Goal: Transaction & Acquisition: Purchase product/service

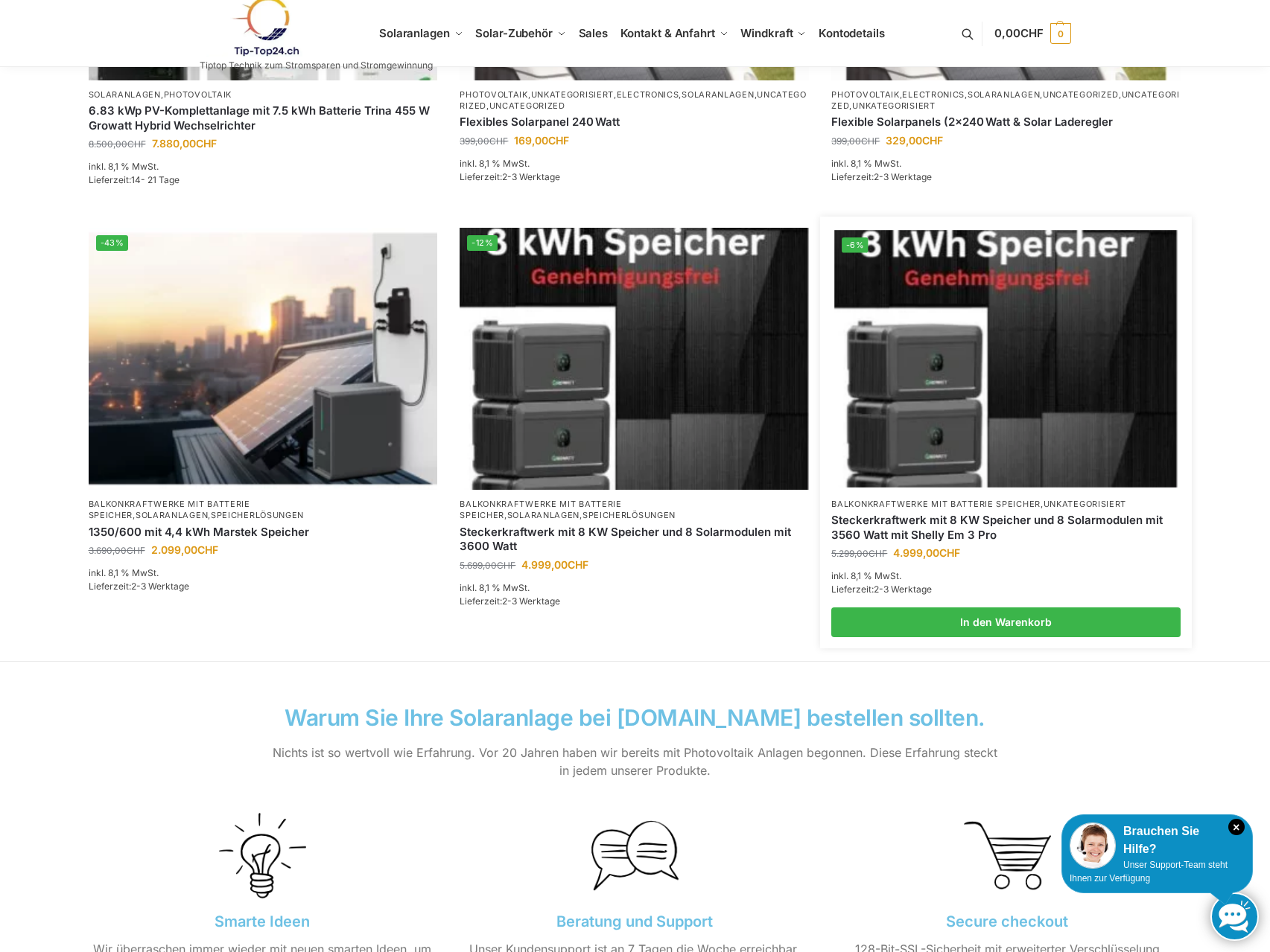
scroll to position [993, 0]
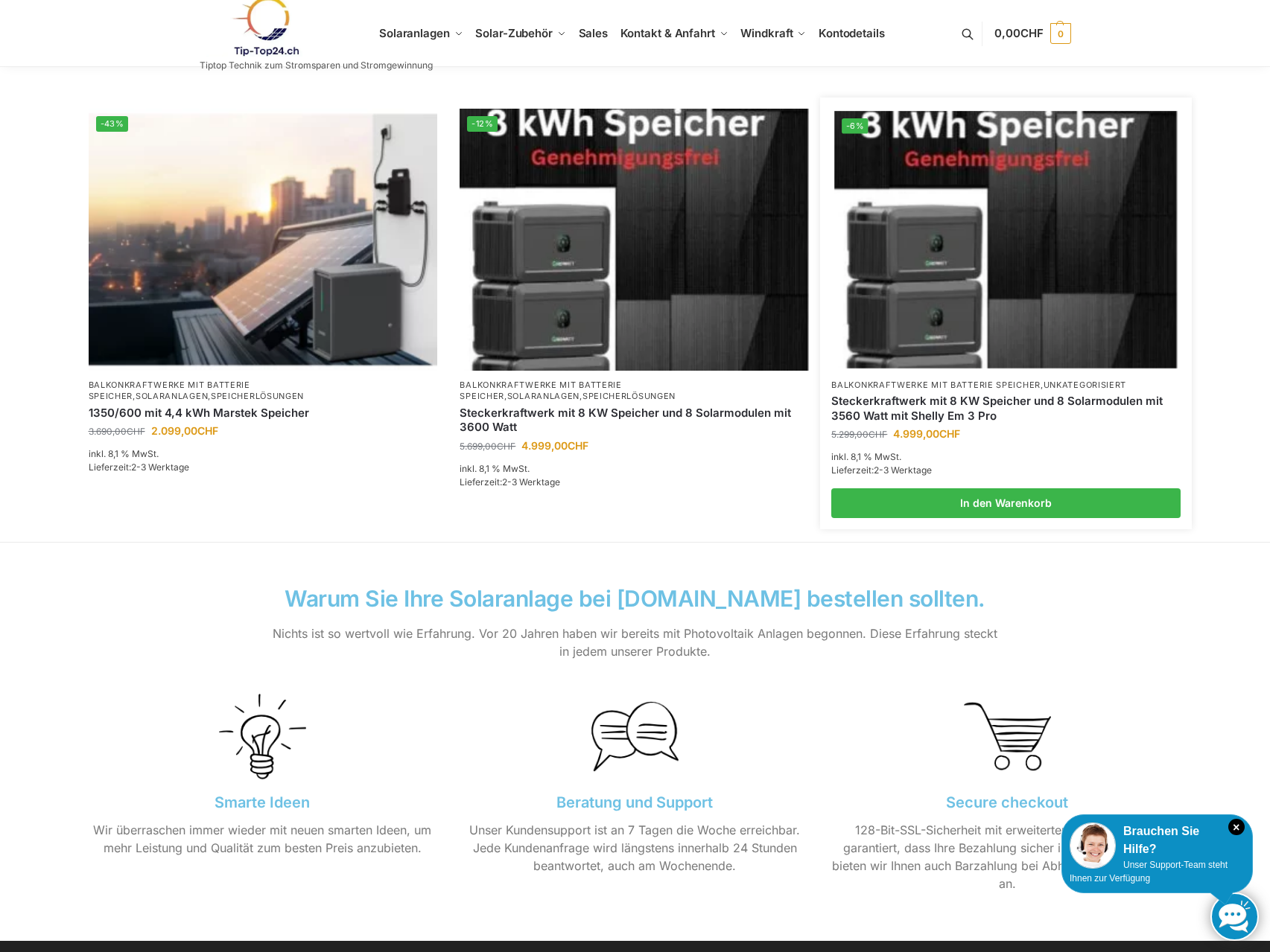
click at [933, 285] on img at bounding box center [1006, 239] width 343 height 257
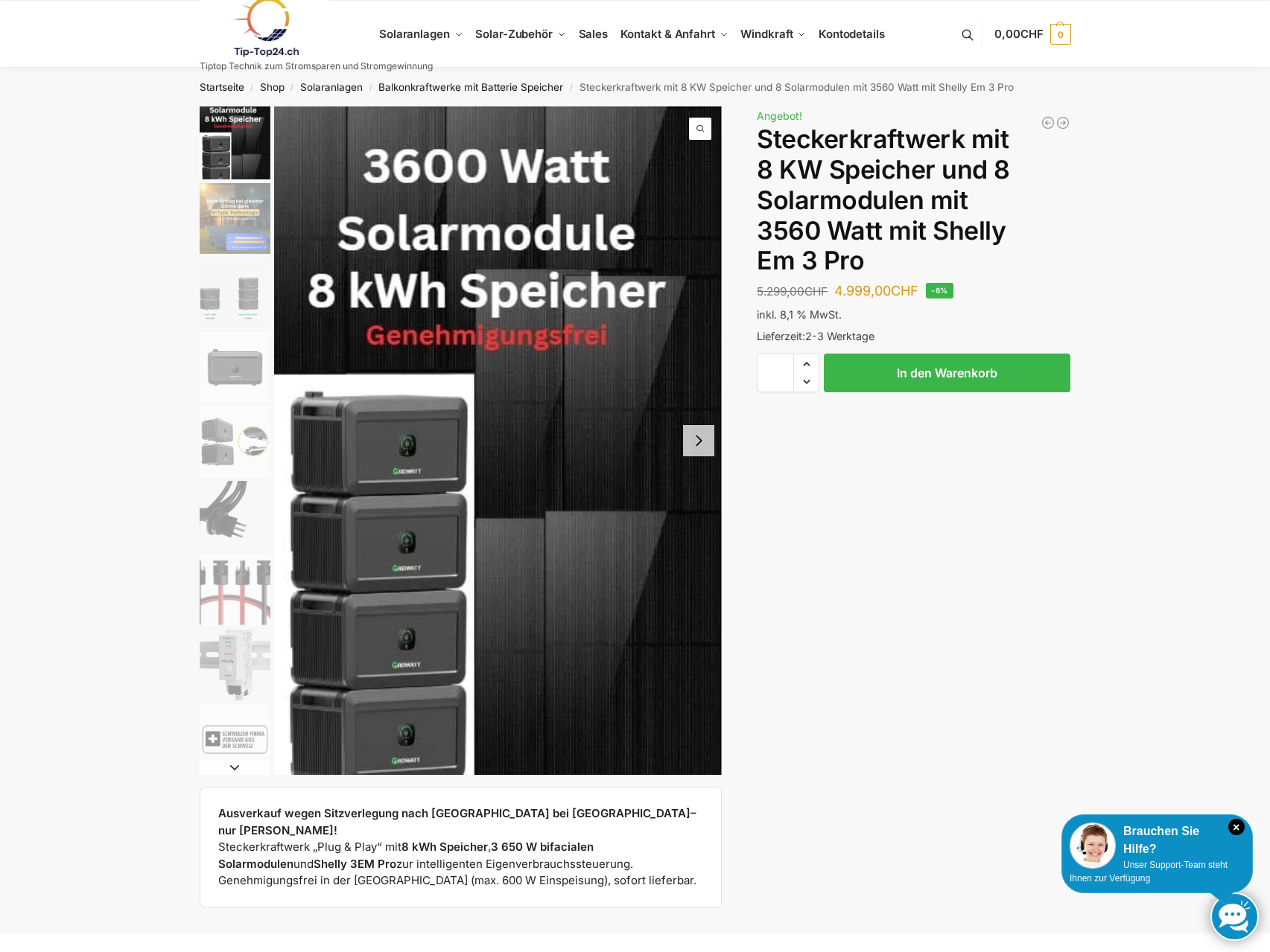
click at [705, 439] on button "Next slide" at bounding box center [698, 440] width 31 height 31
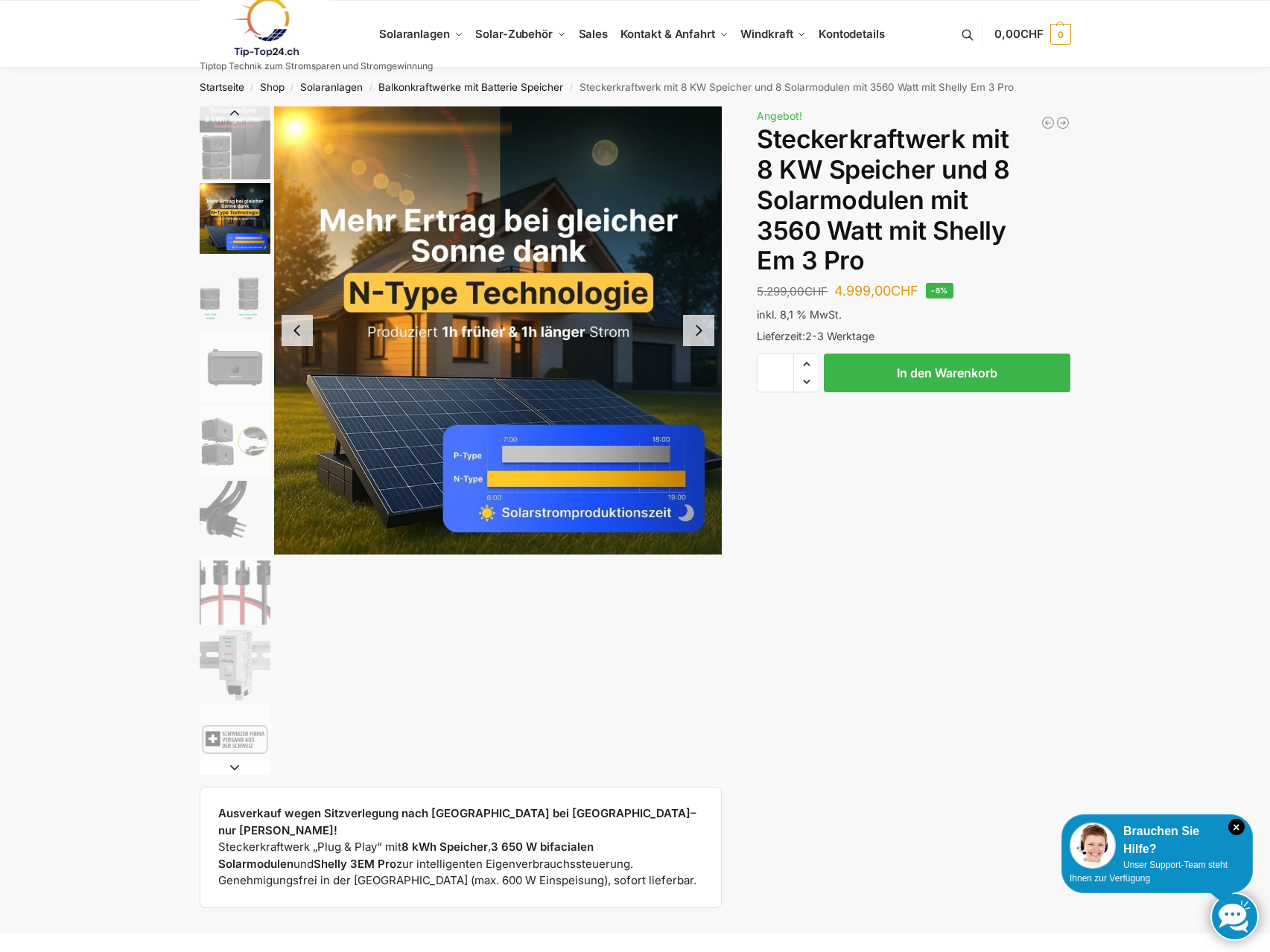
click at [694, 335] on button "Next slide" at bounding box center [698, 330] width 31 height 31
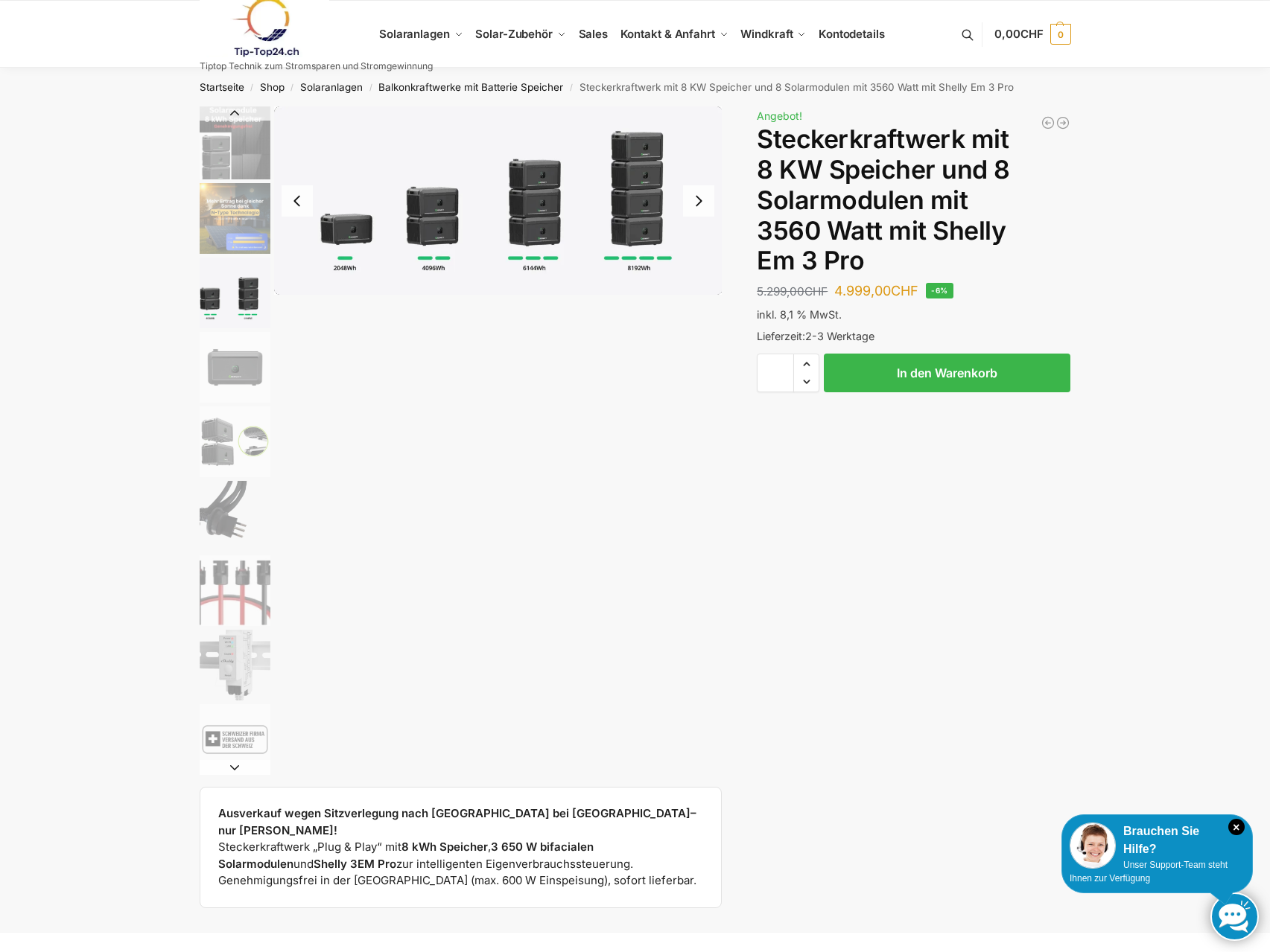
scroll to position [99, 0]
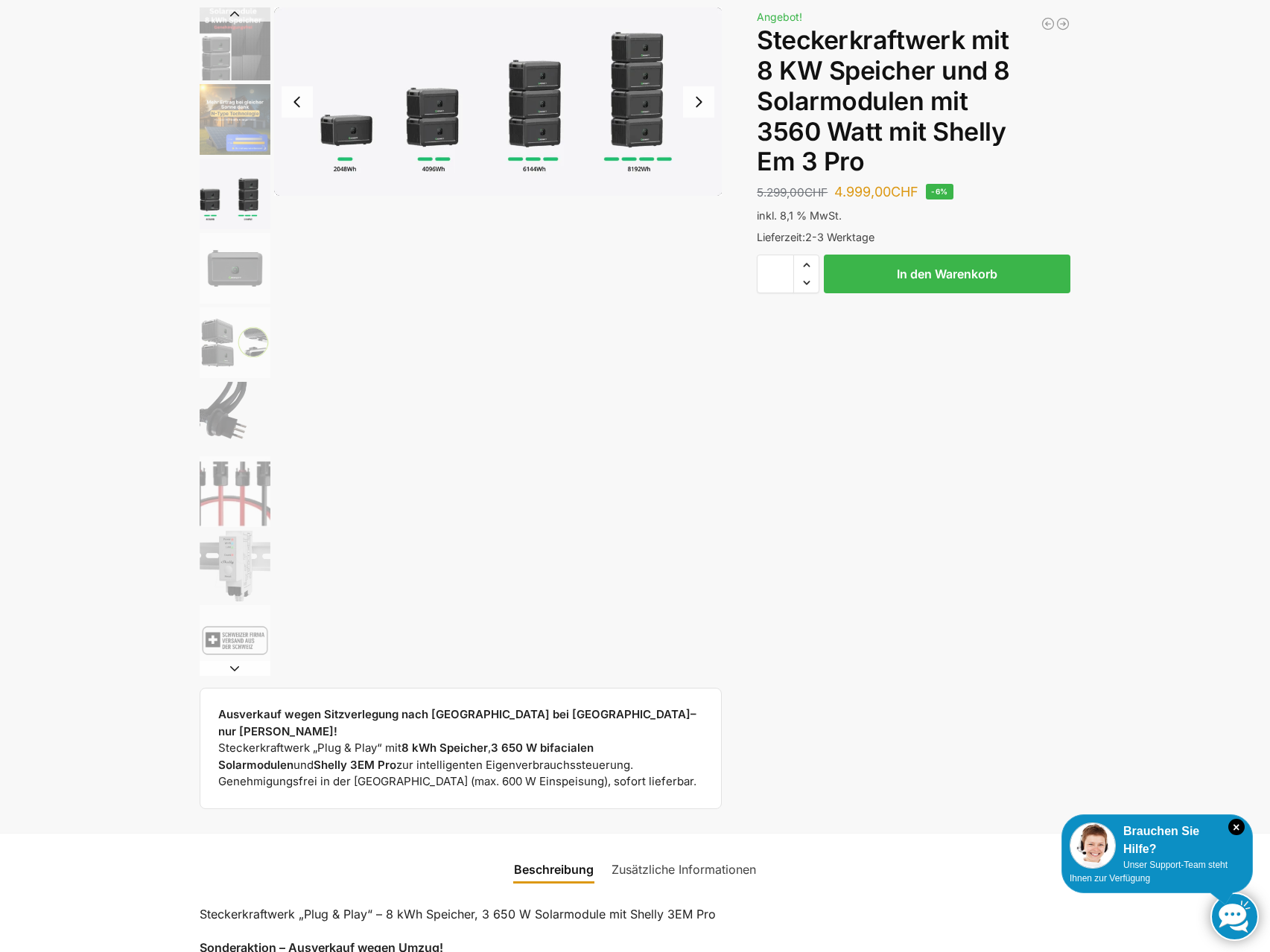
click at [219, 270] on img "4 / 9" at bounding box center [234, 268] width 71 height 71
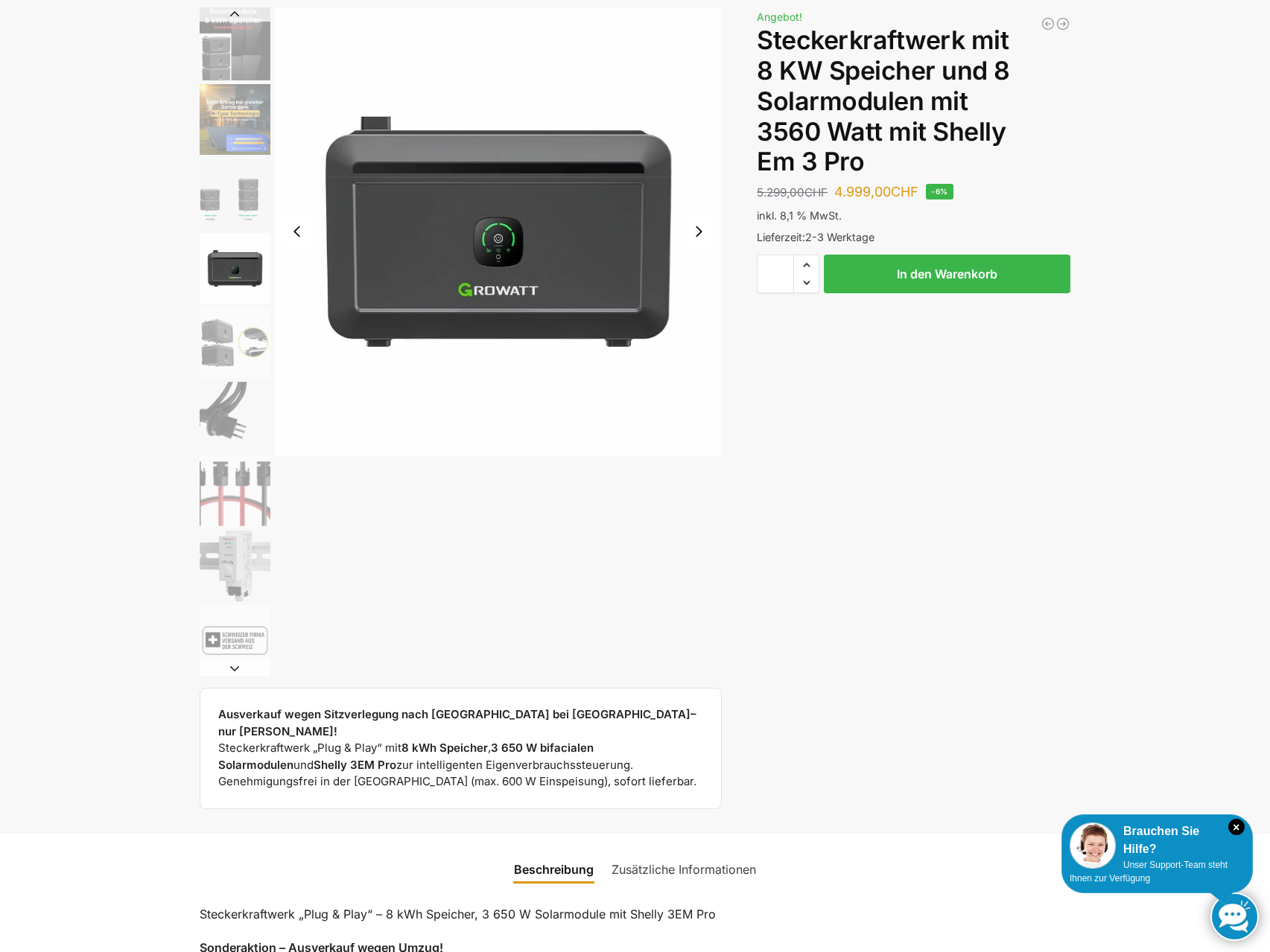
click at [212, 345] on img "5 / 9" at bounding box center [234, 343] width 71 height 71
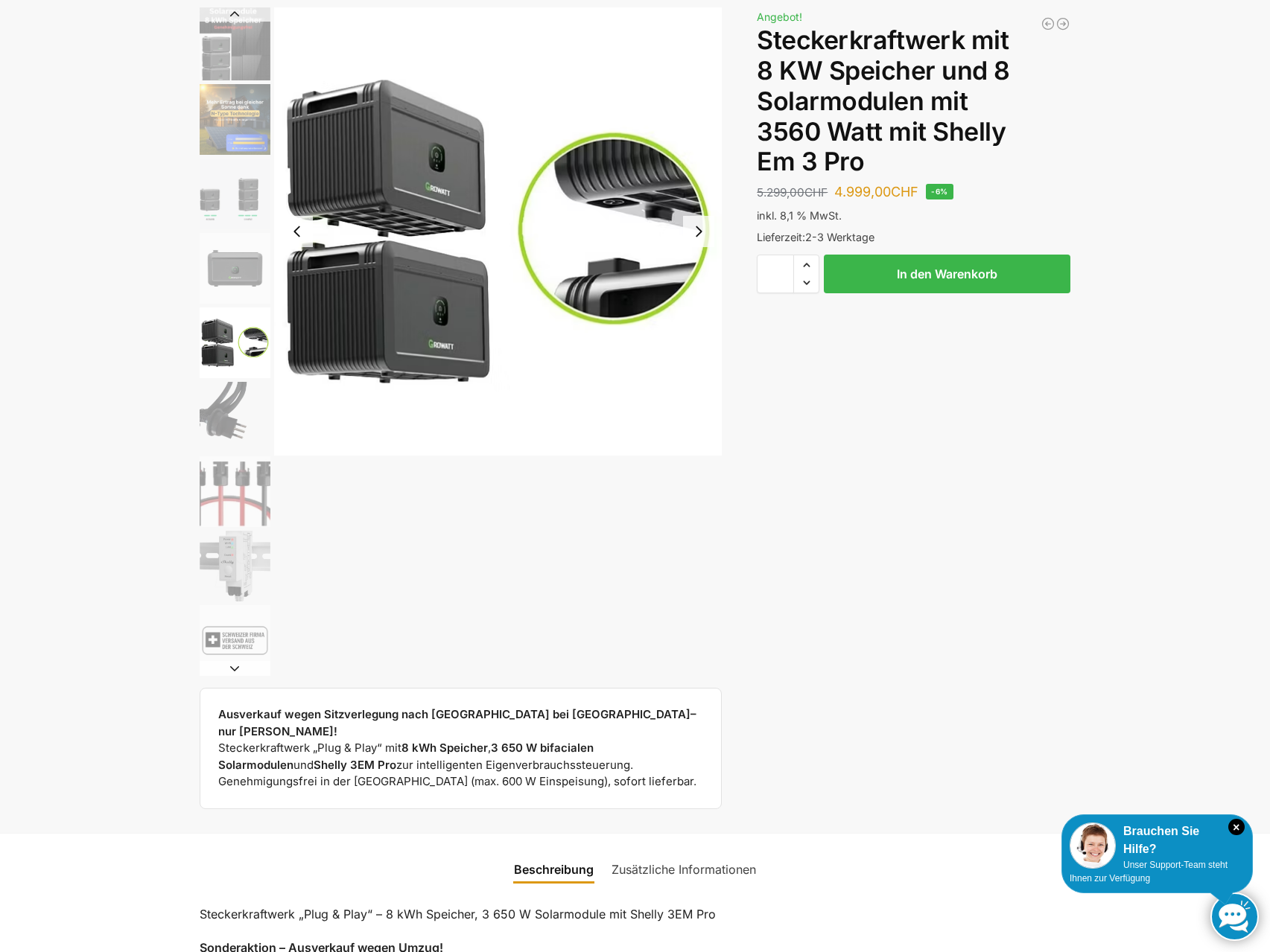
click at [213, 419] on img "6 / 9" at bounding box center [234, 416] width 71 height 71
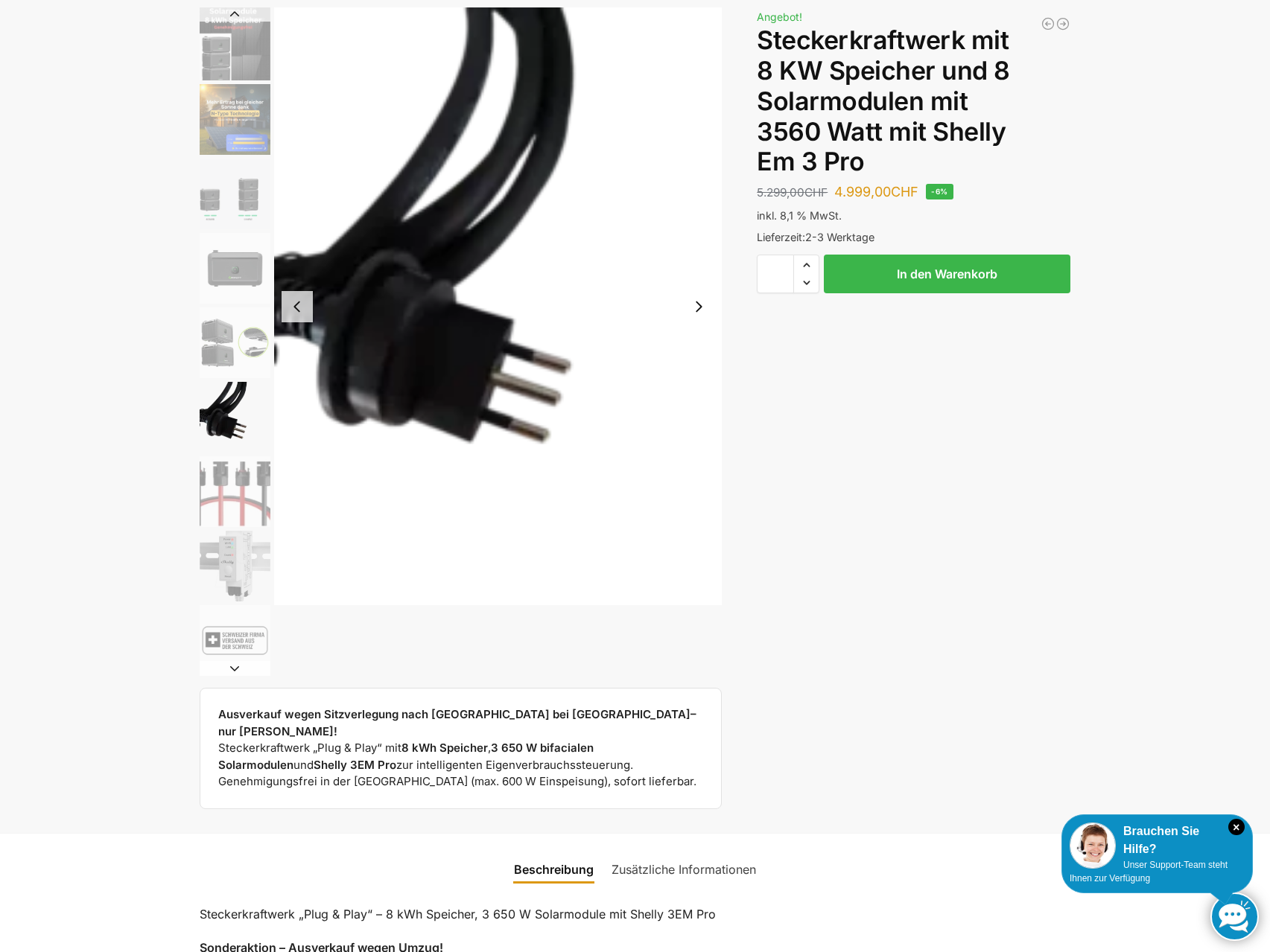
click at [221, 495] on img "7 / 9" at bounding box center [234, 491] width 71 height 71
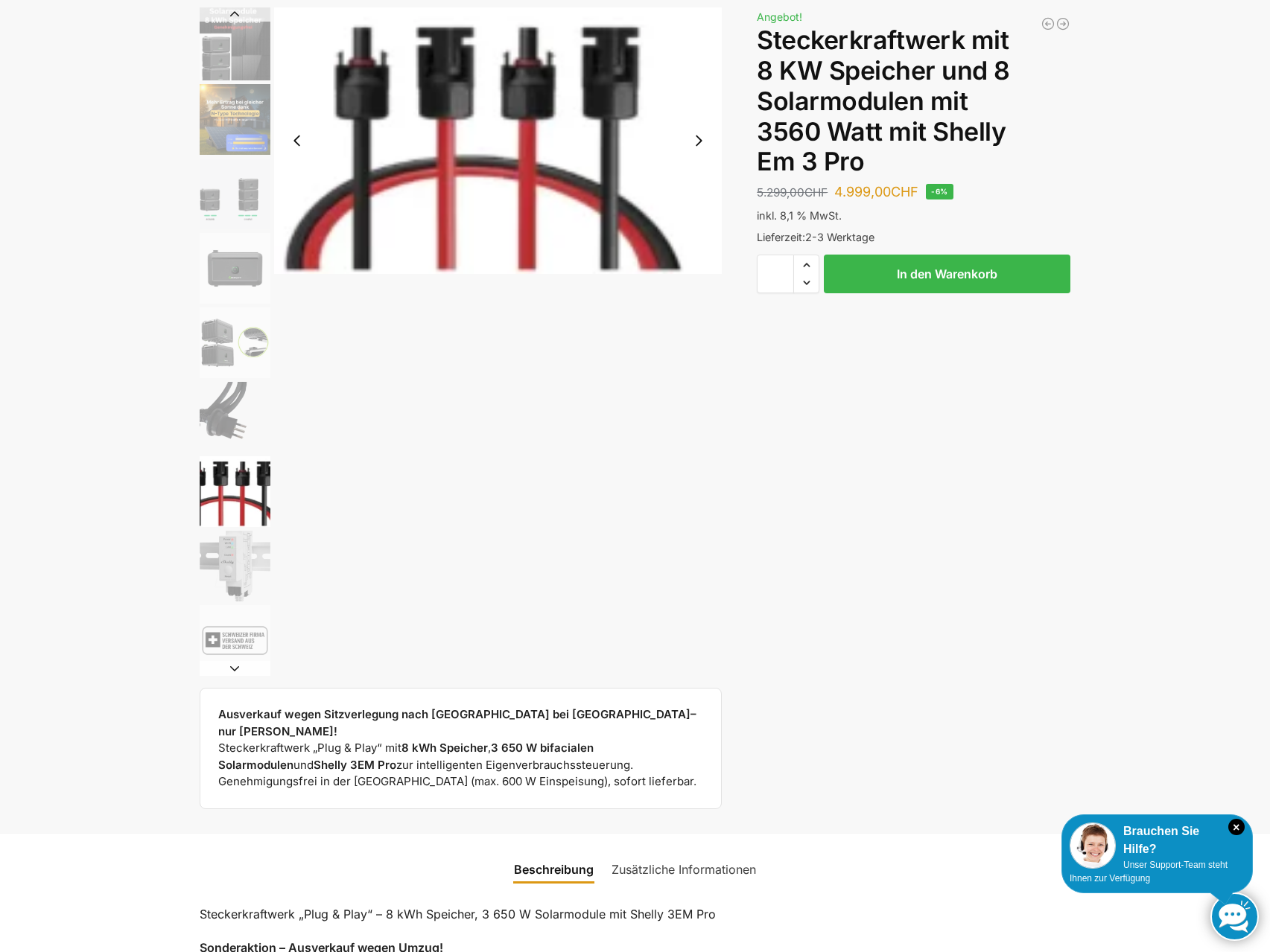
click at [230, 559] on img "8 / 9" at bounding box center [234, 566] width 71 height 71
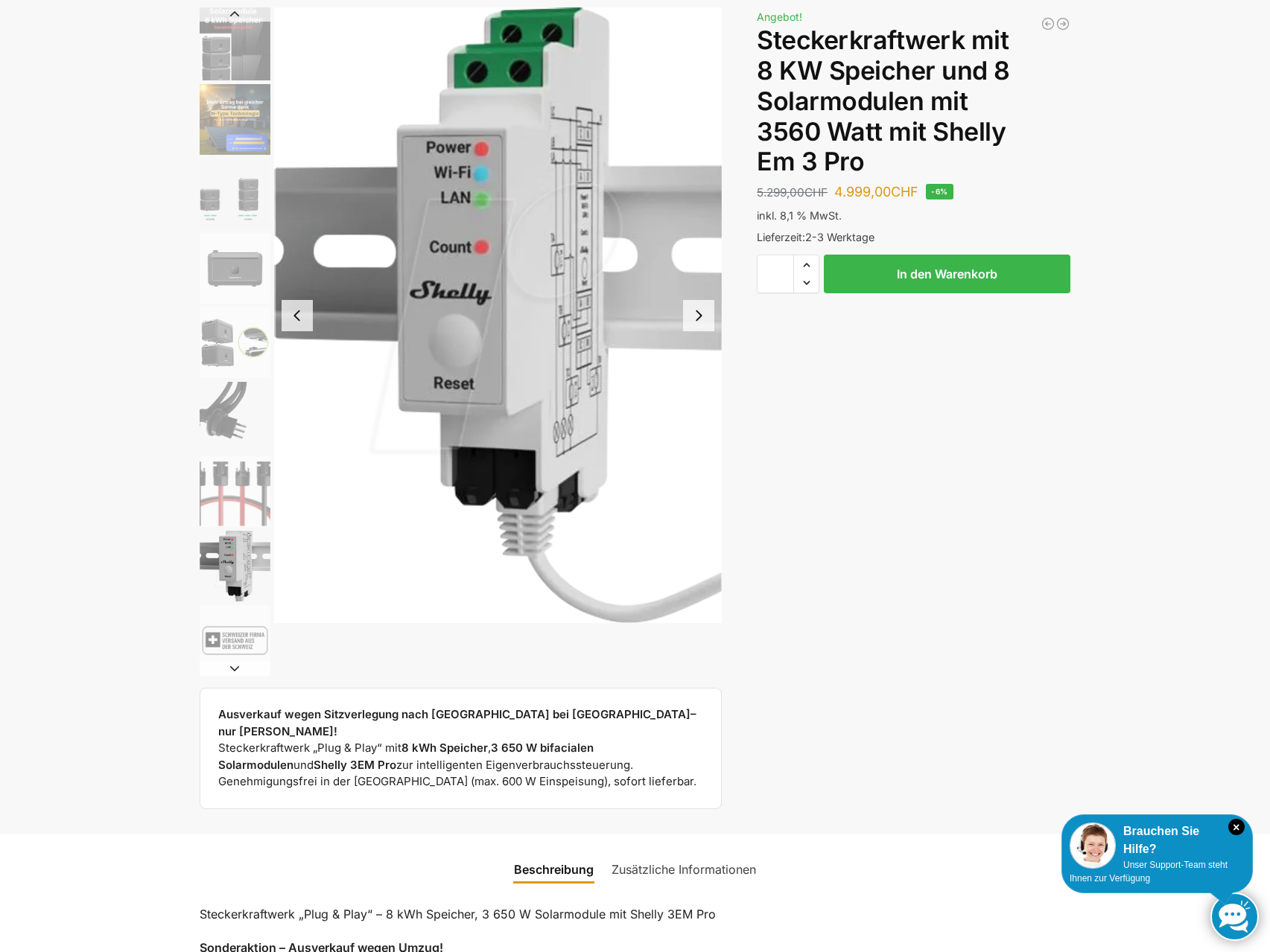
click at [230, 431] on img "6 / 9" at bounding box center [234, 416] width 71 height 71
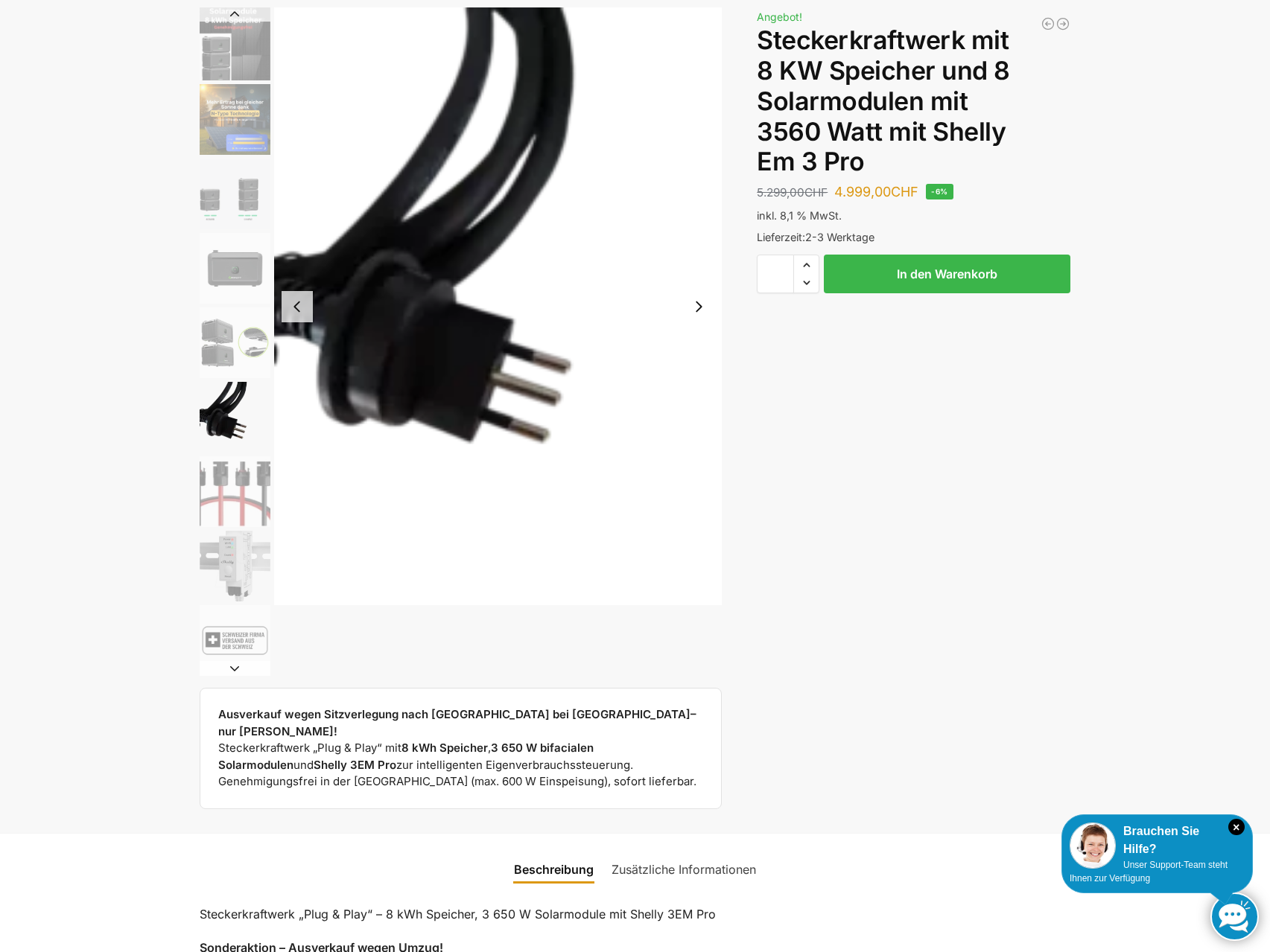
click at [217, 349] on img "5 / 9" at bounding box center [234, 343] width 71 height 71
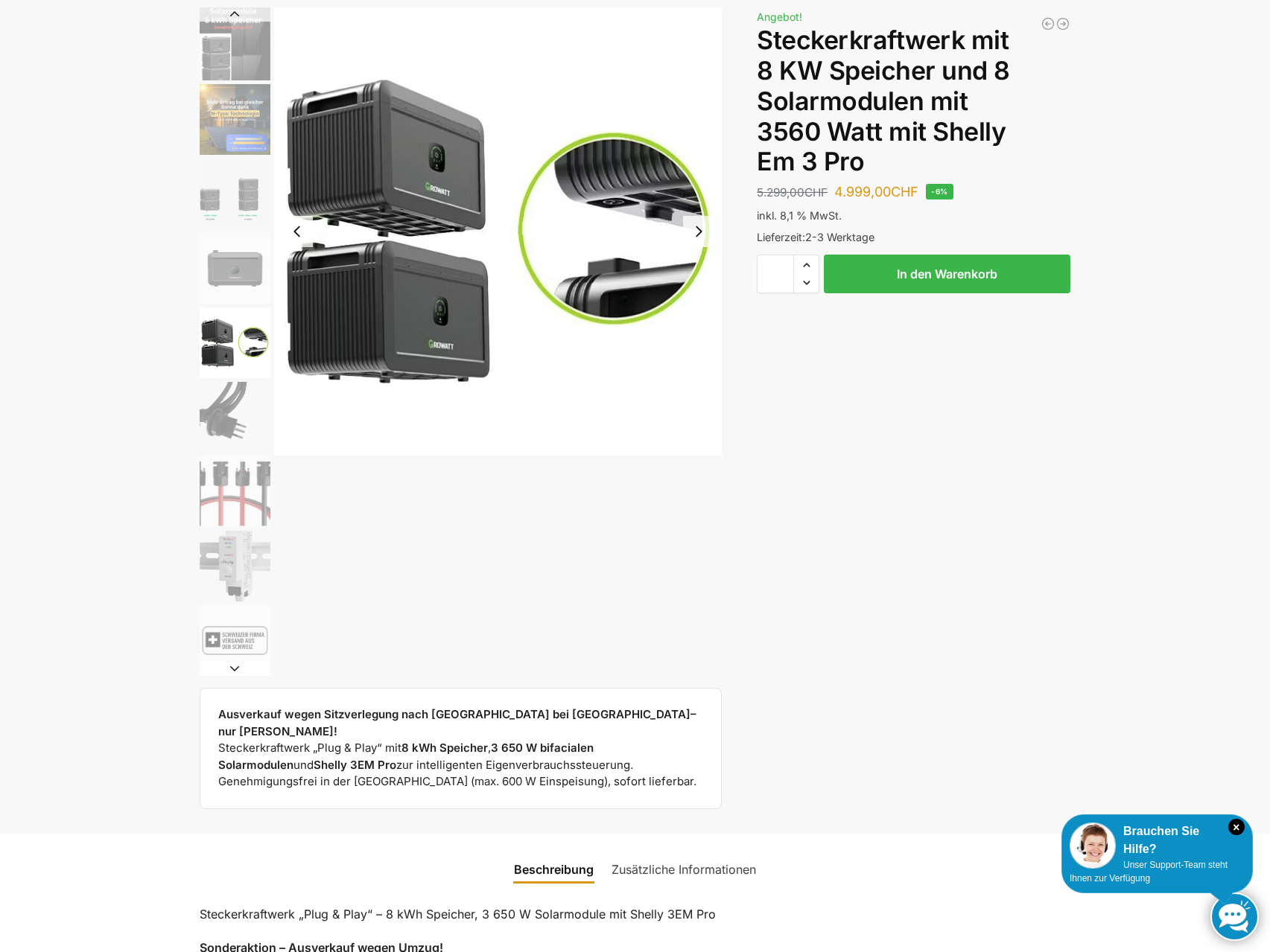
click at [241, 265] on img "4 / 9" at bounding box center [234, 268] width 71 height 71
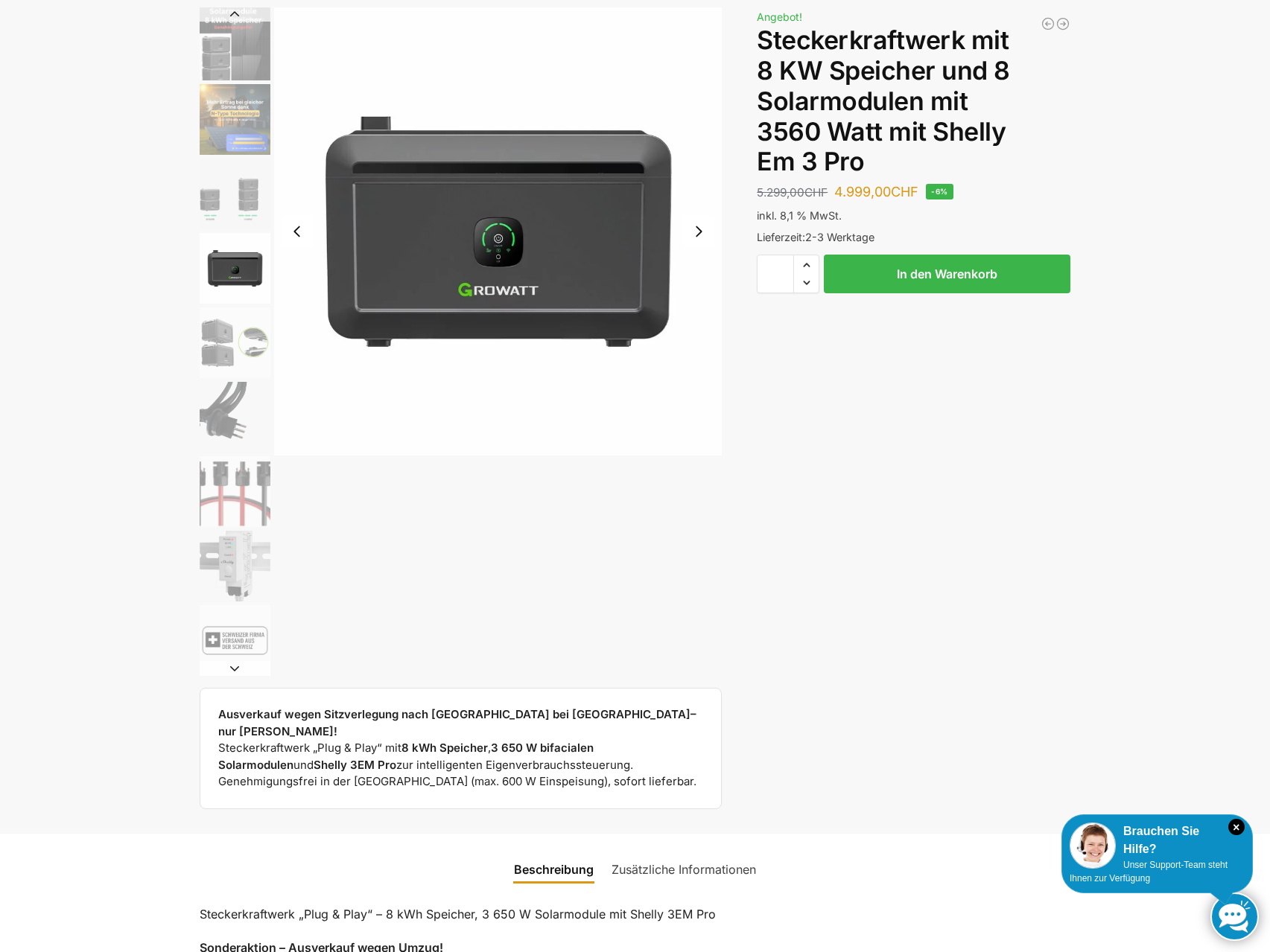
click at [241, 207] on img "3 / 9" at bounding box center [234, 194] width 71 height 71
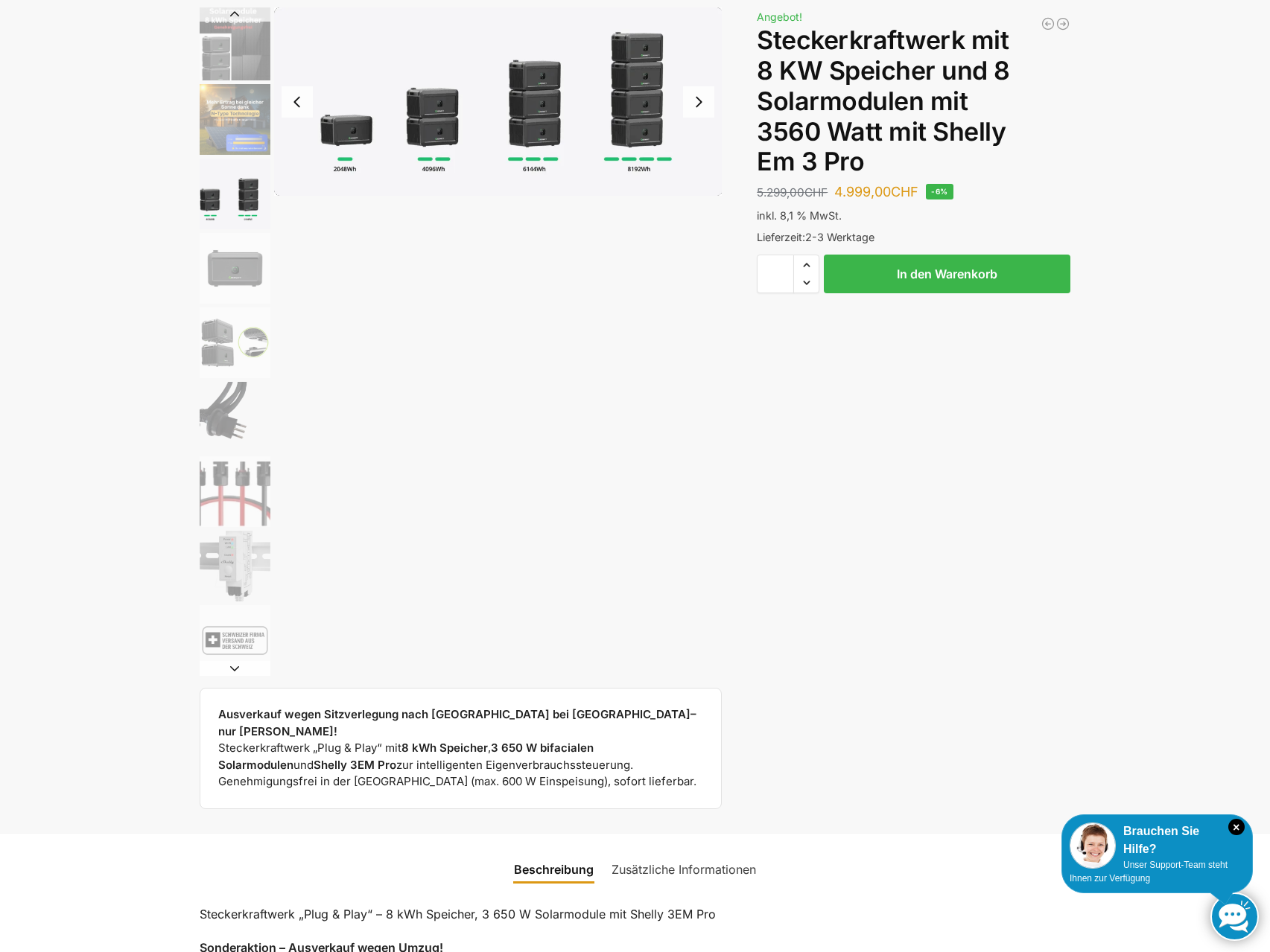
click at [232, 133] on img "2 / 9" at bounding box center [234, 119] width 71 height 71
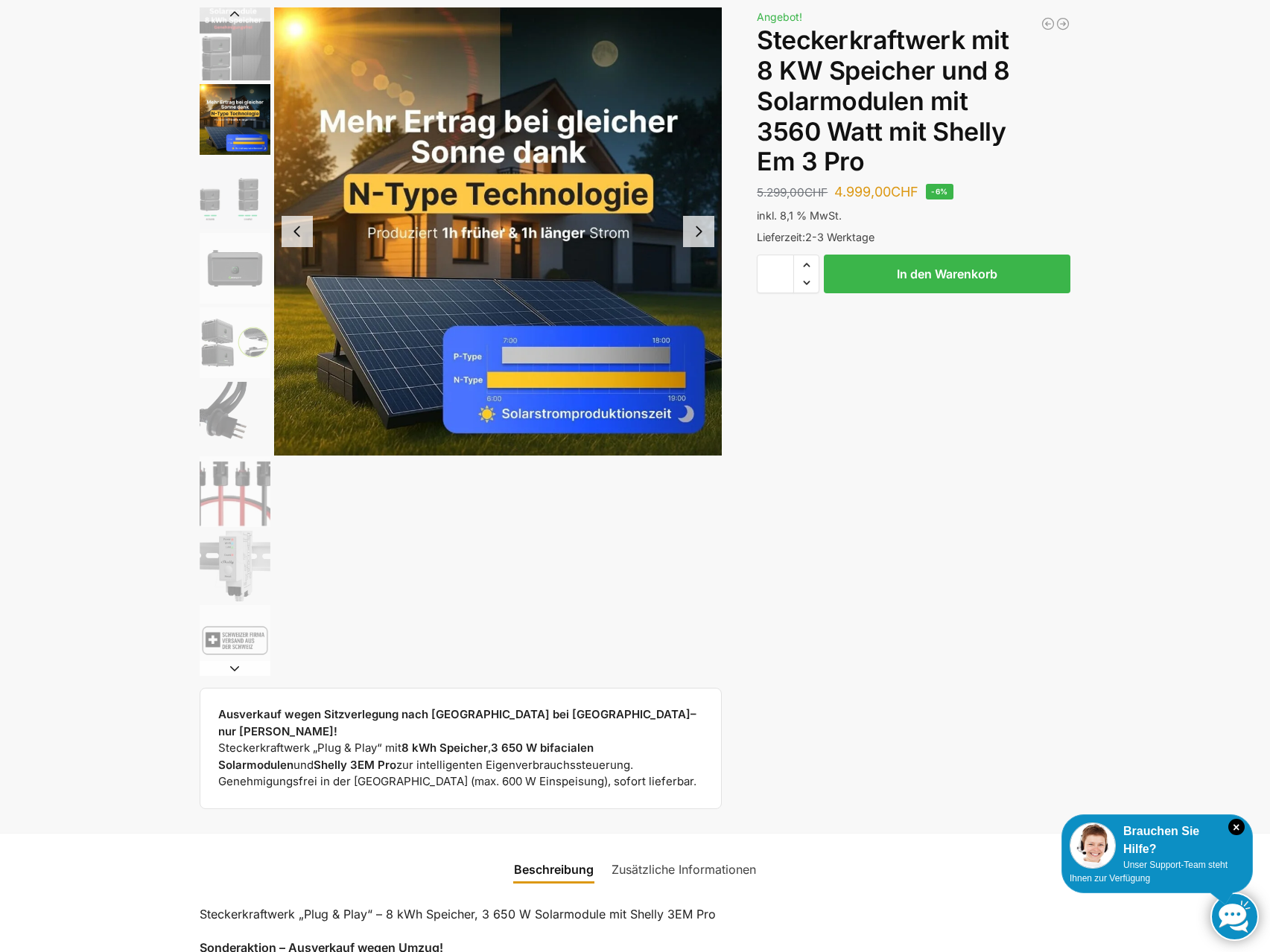
click at [234, 66] on img "1 / 9" at bounding box center [234, 43] width 71 height 73
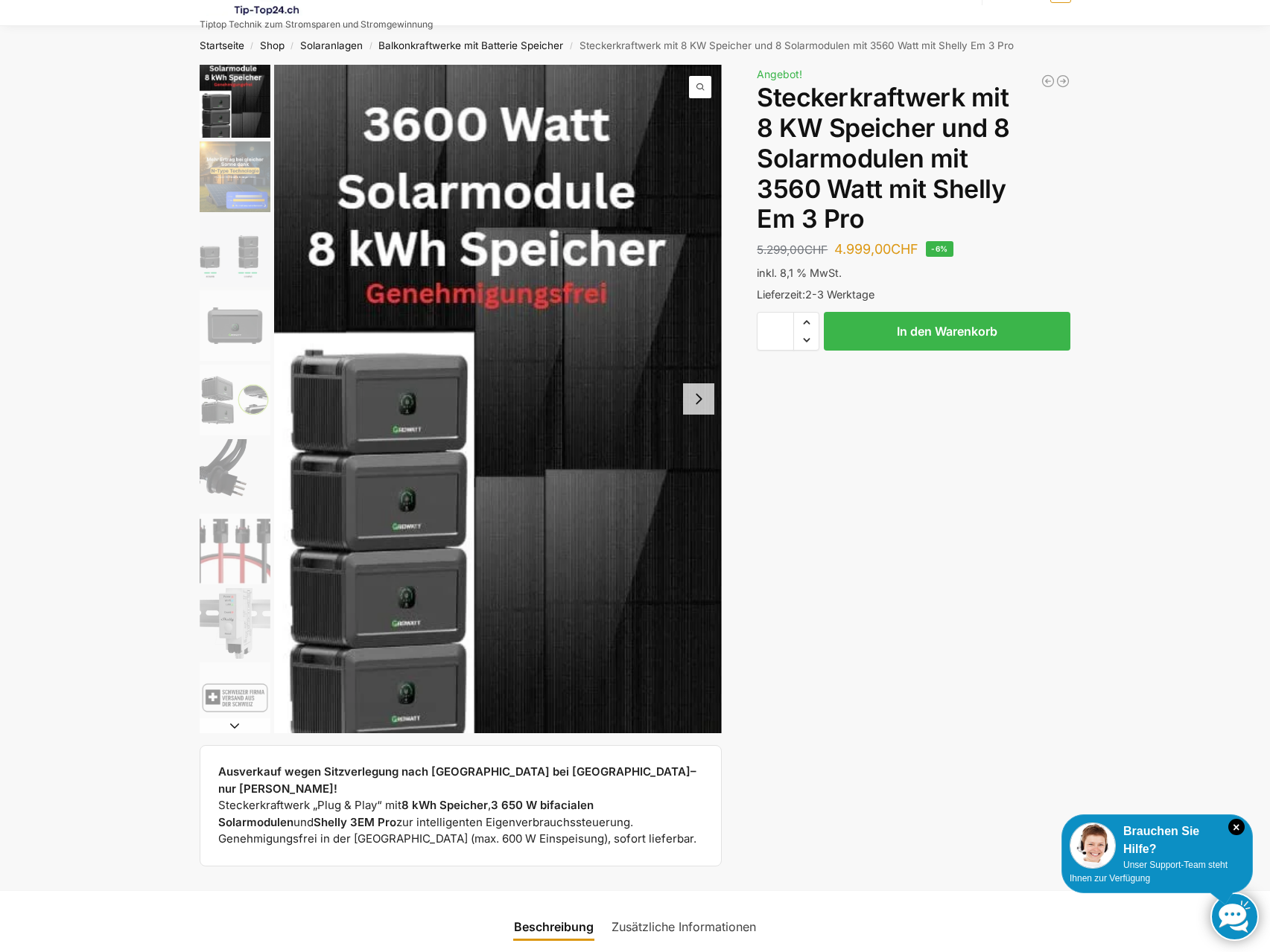
scroll to position [0, 0]
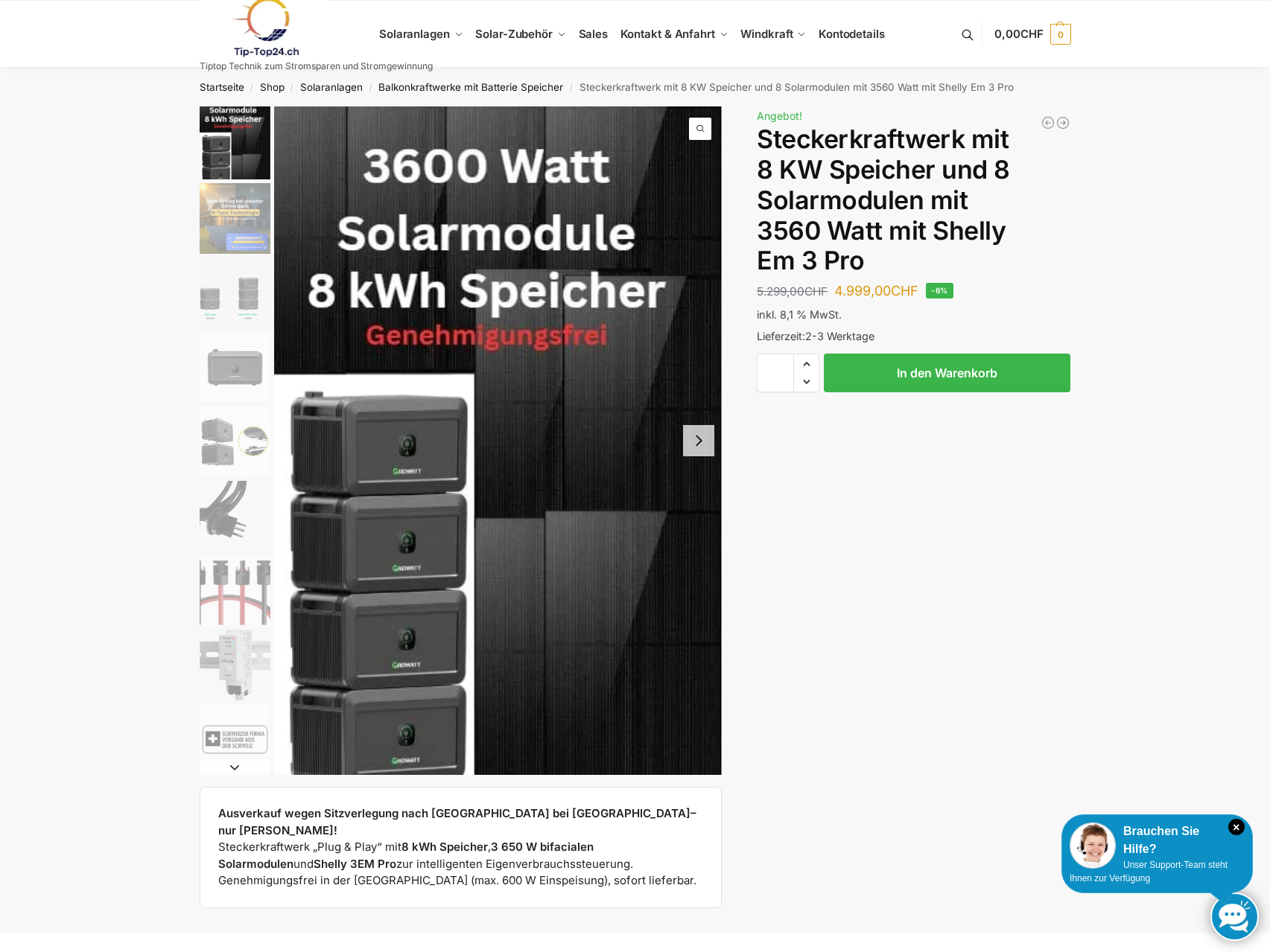
click at [241, 378] on img "4 / 9" at bounding box center [234, 367] width 71 height 71
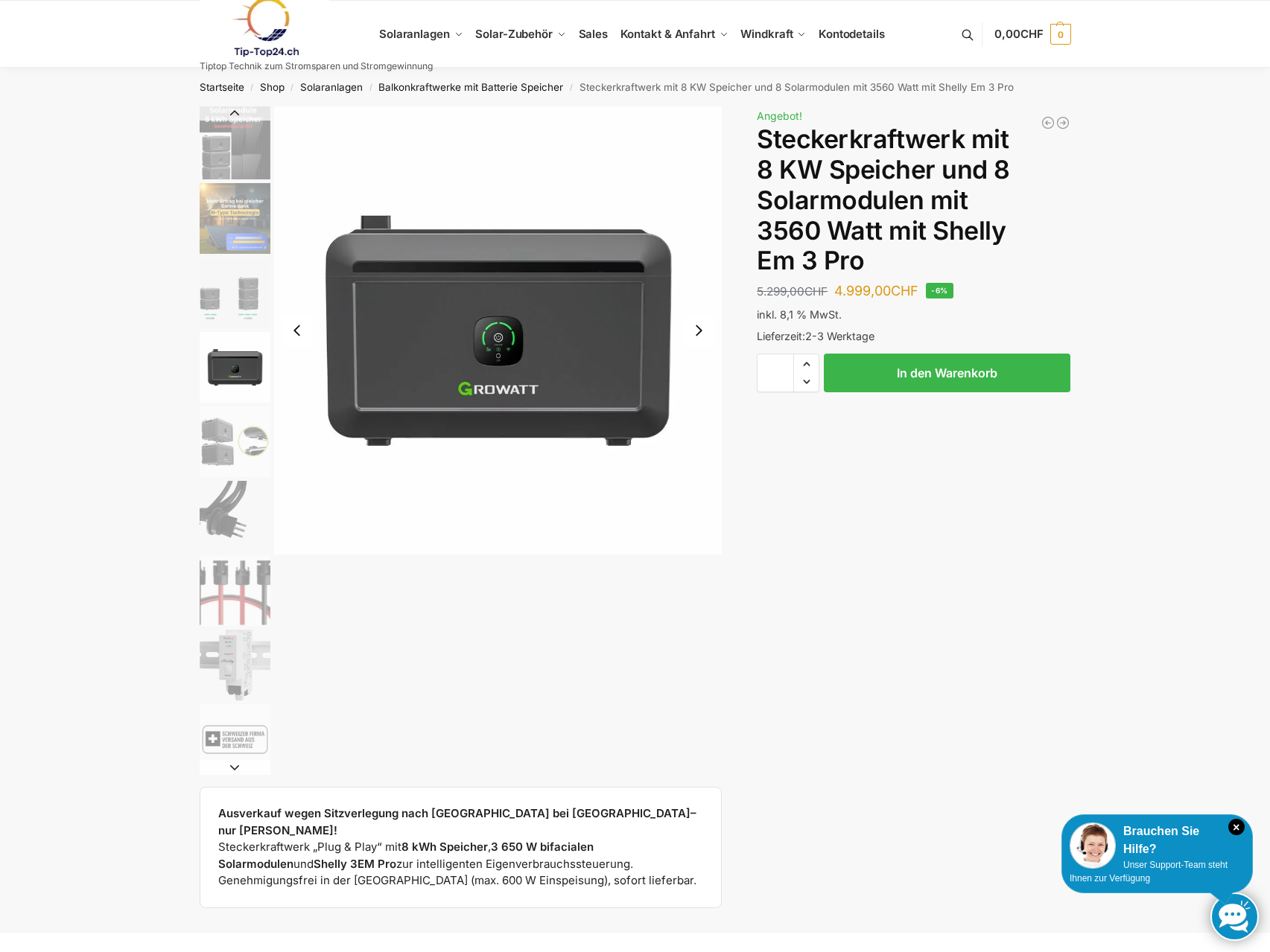
click at [236, 304] on img "3 / 9" at bounding box center [234, 293] width 71 height 71
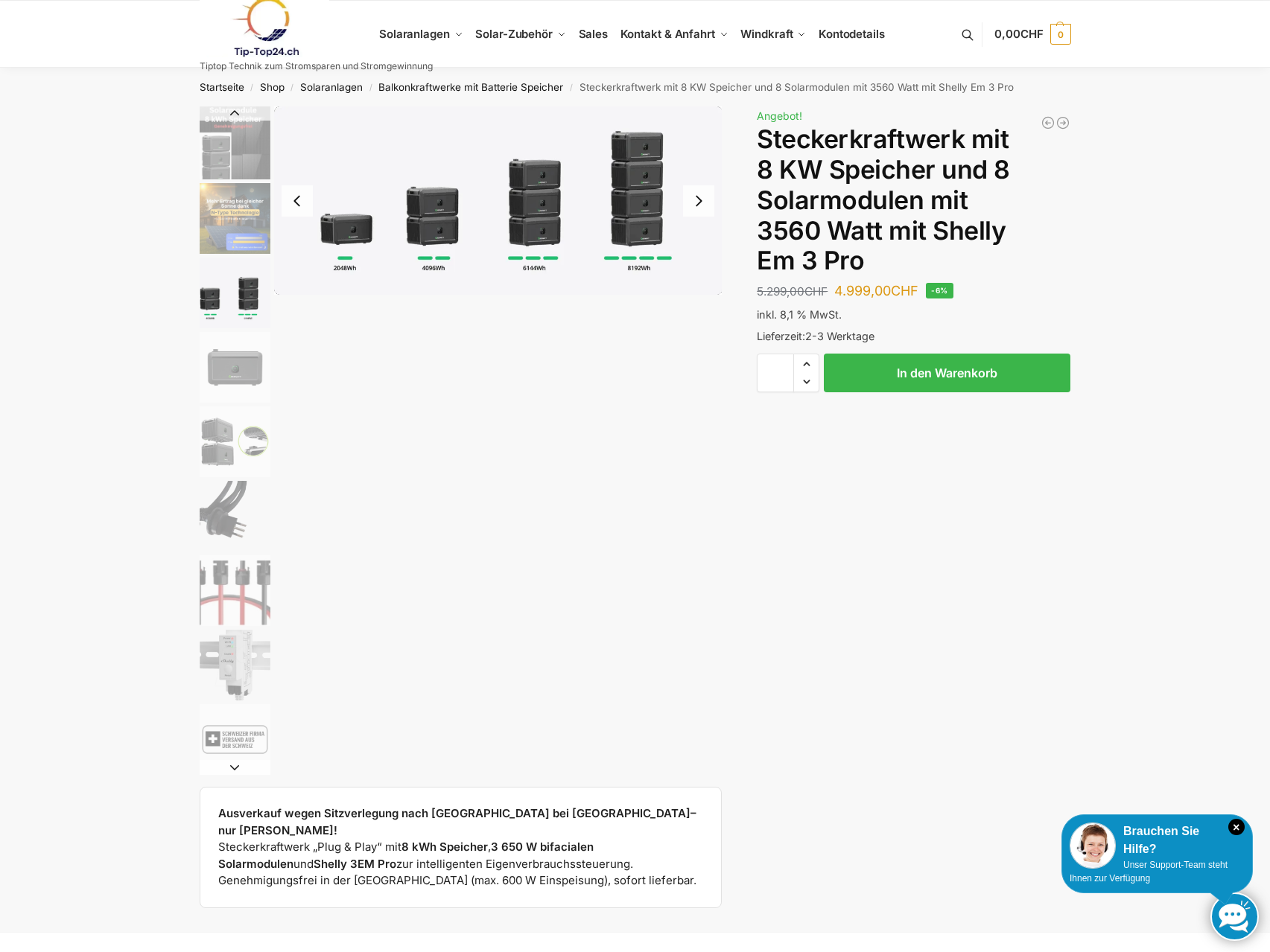
click at [226, 441] on img "5 / 9" at bounding box center [234, 441] width 71 height 71
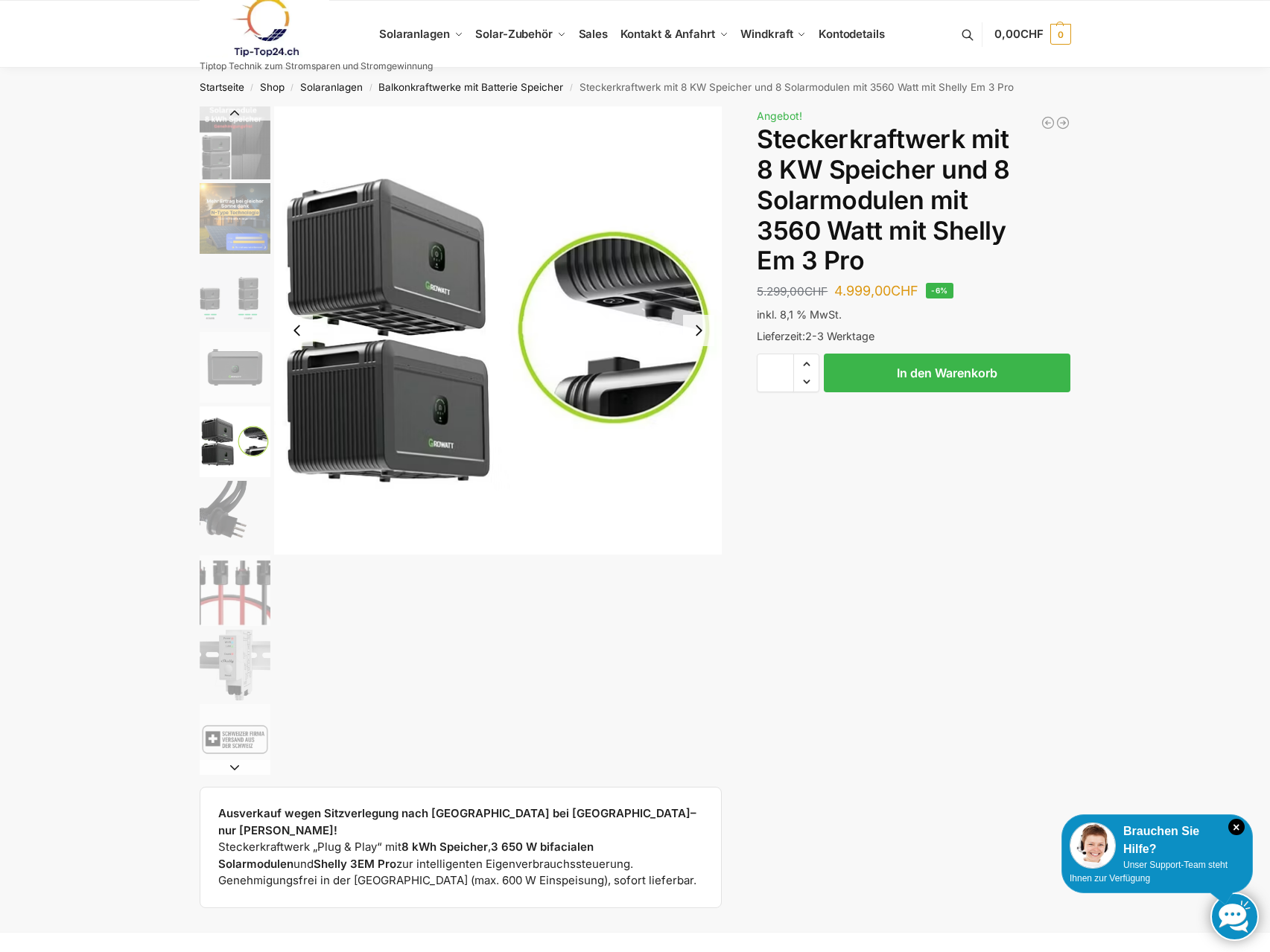
click at [230, 518] on img "6 / 9" at bounding box center [234, 516] width 71 height 71
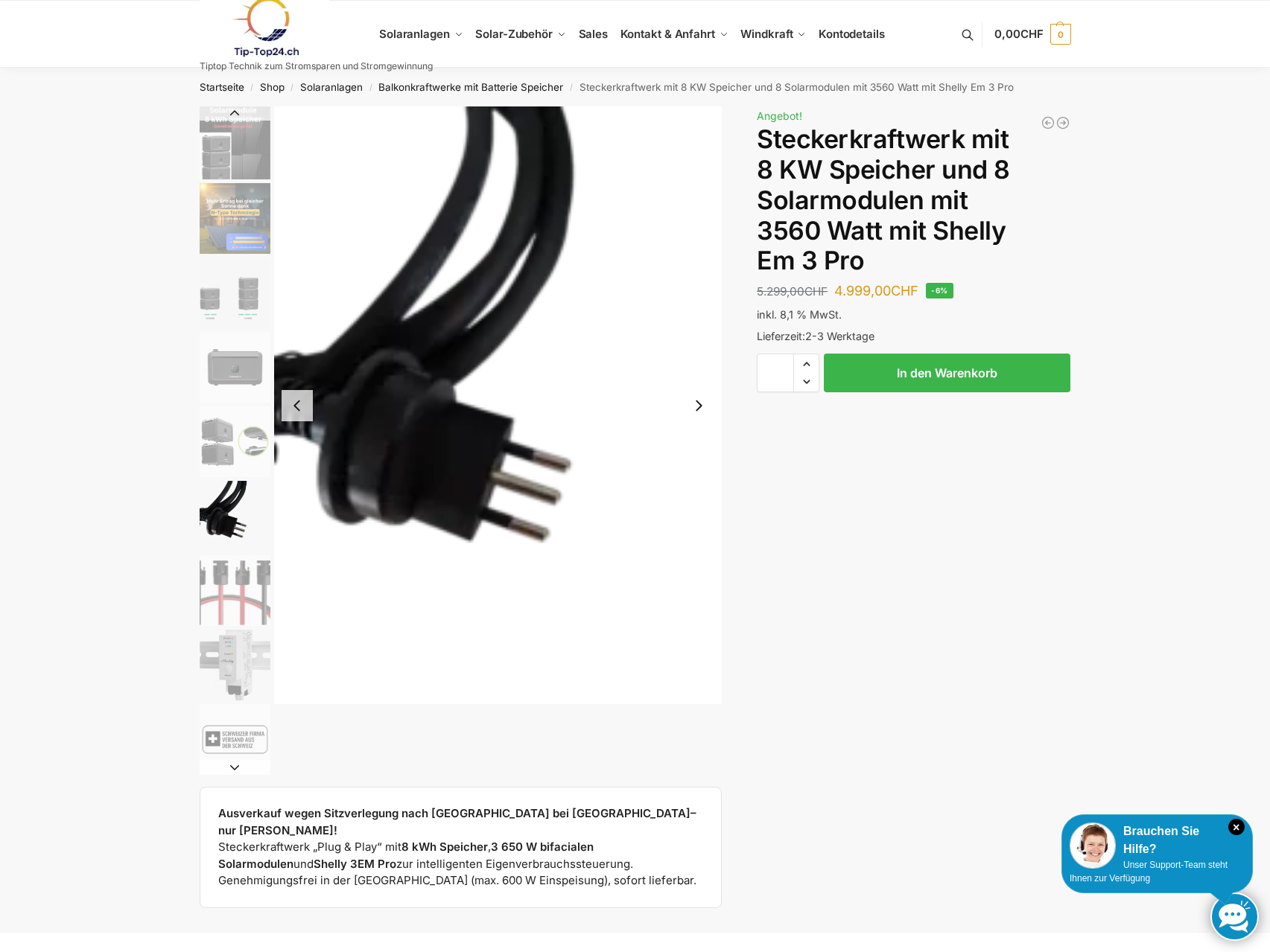
click at [230, 594] on img "7 / 9" at bounding box center [234, 590] width 71 height 71
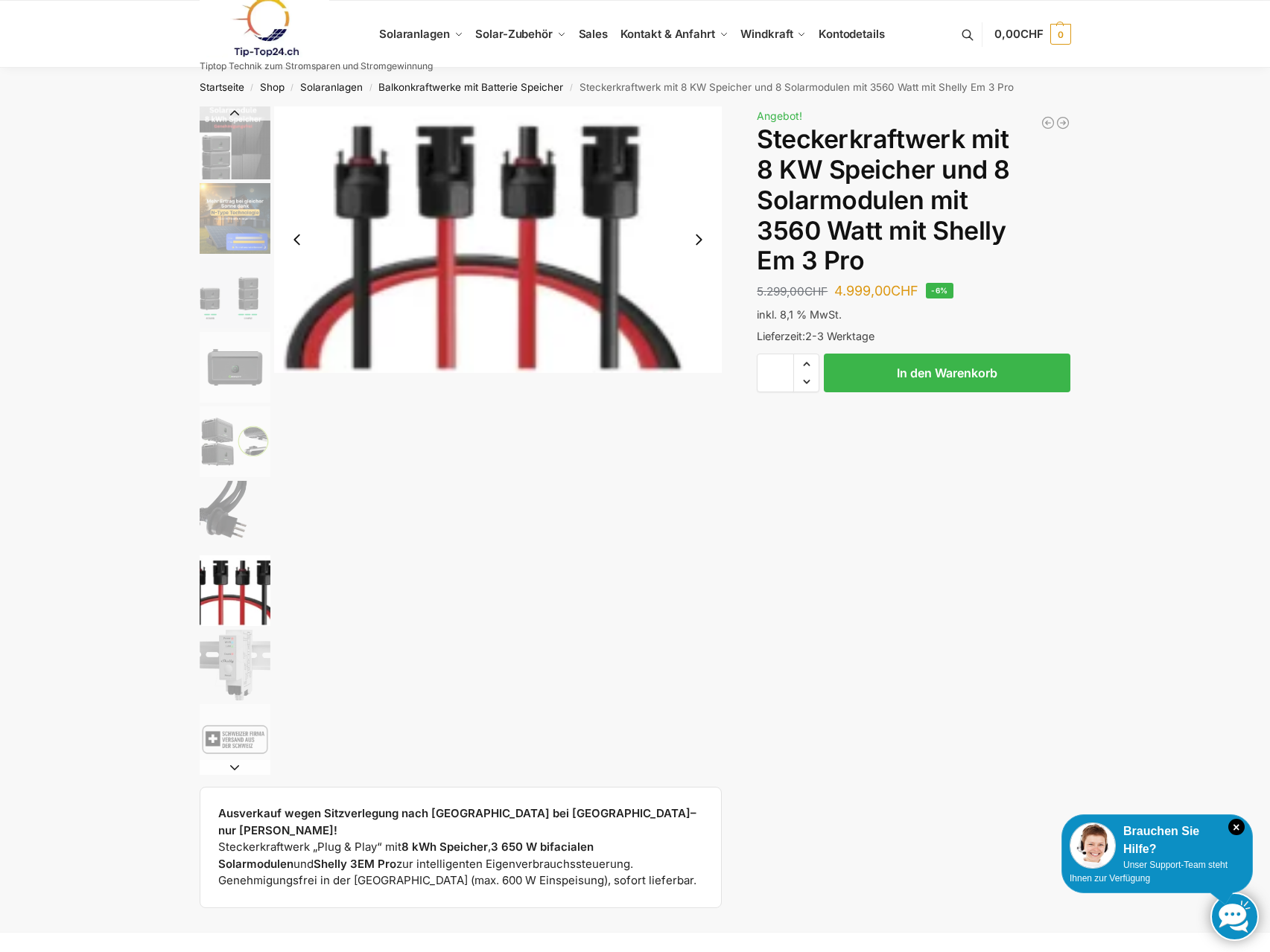
click at [224, 684] on img "8 / 9" at bounding box center [234, 665] width 71 height 71
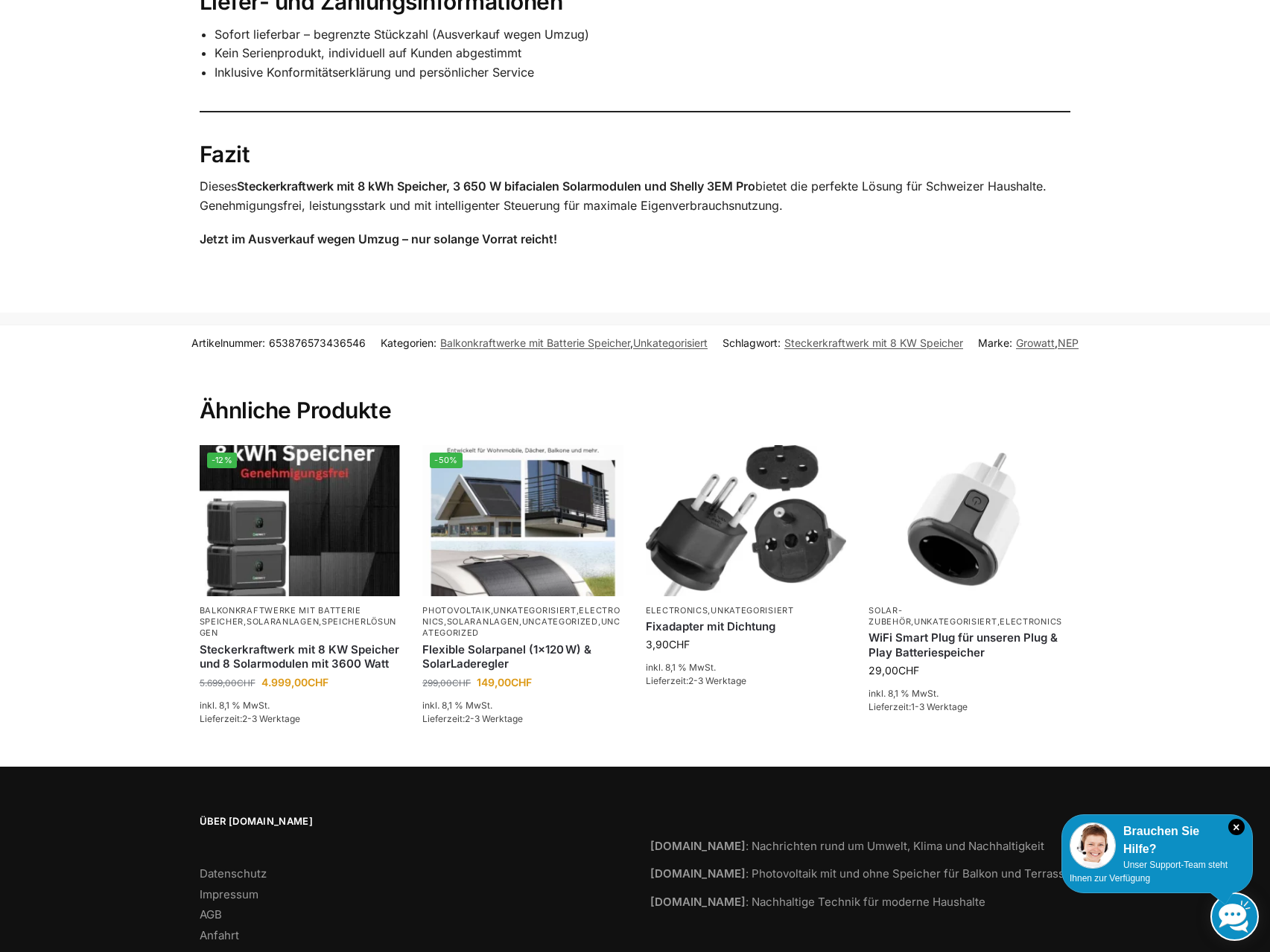
scroll to position [2367, 0]
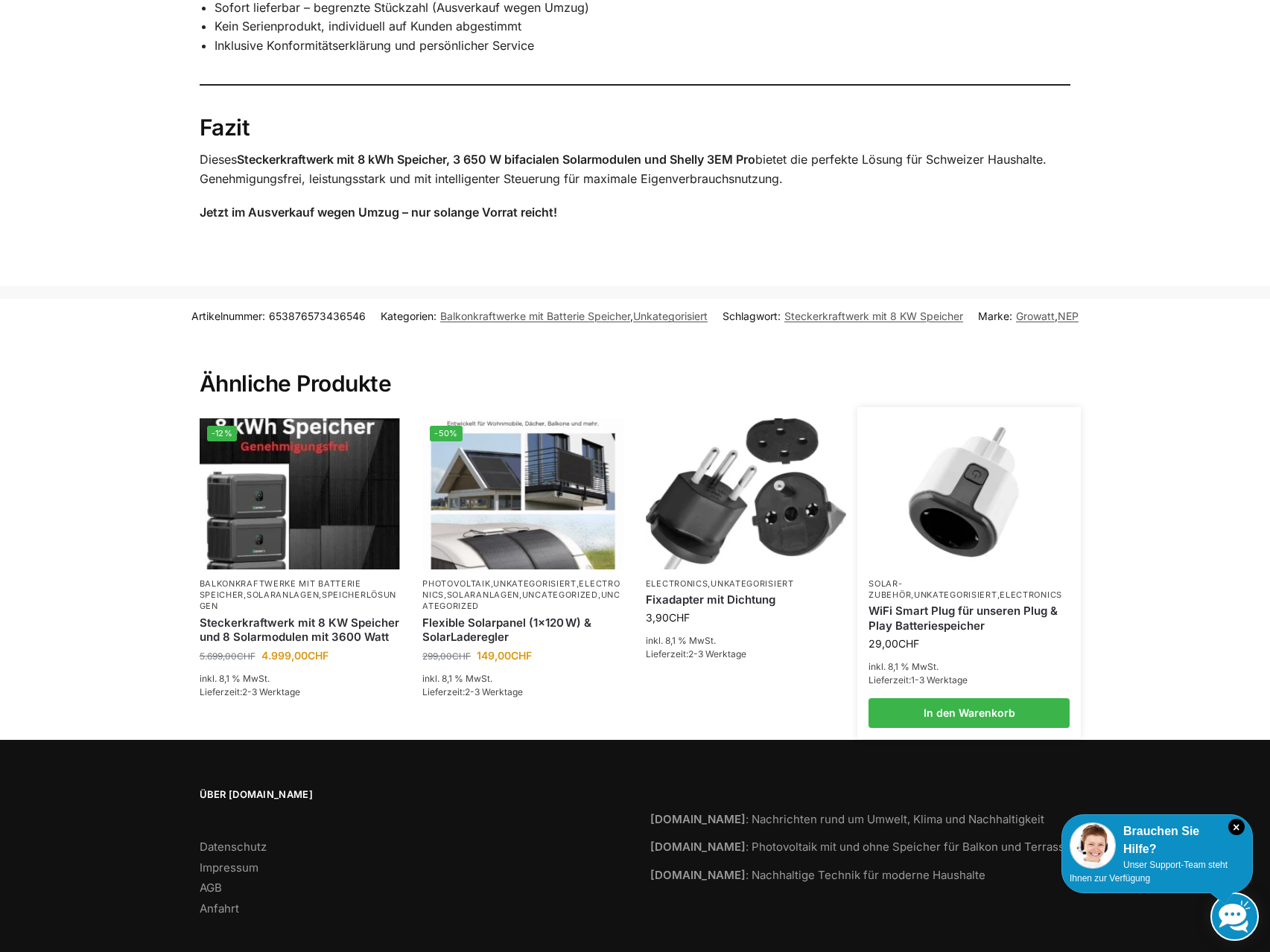
click at [993, 508] on img at bounding box center [969, 494] width 197 height 148
